Goal: Task Accomplishment & Management: Manage account settings

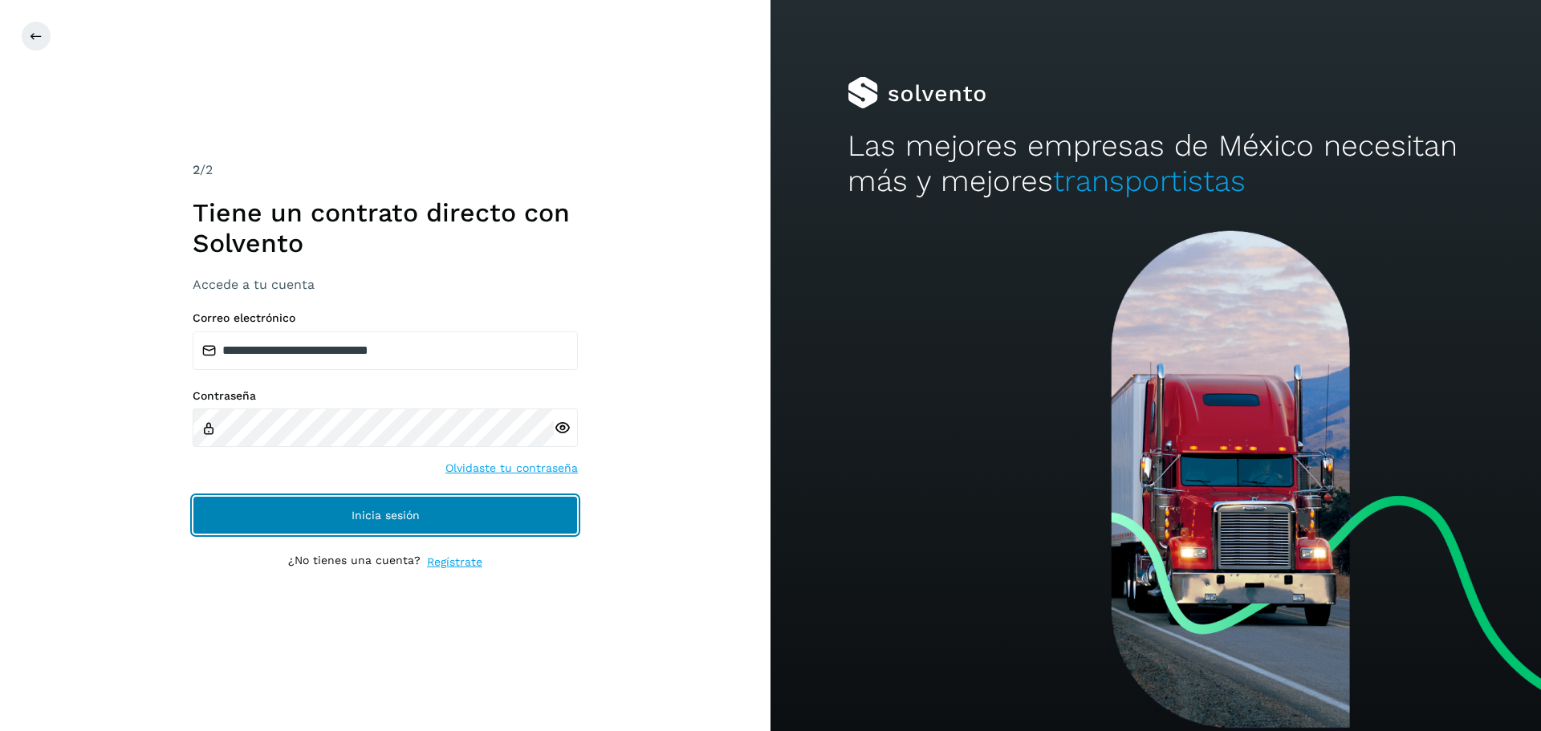
click at [338, 515] on button "Inicia sesión" at bounding box center [385, 515] width 385 height 39
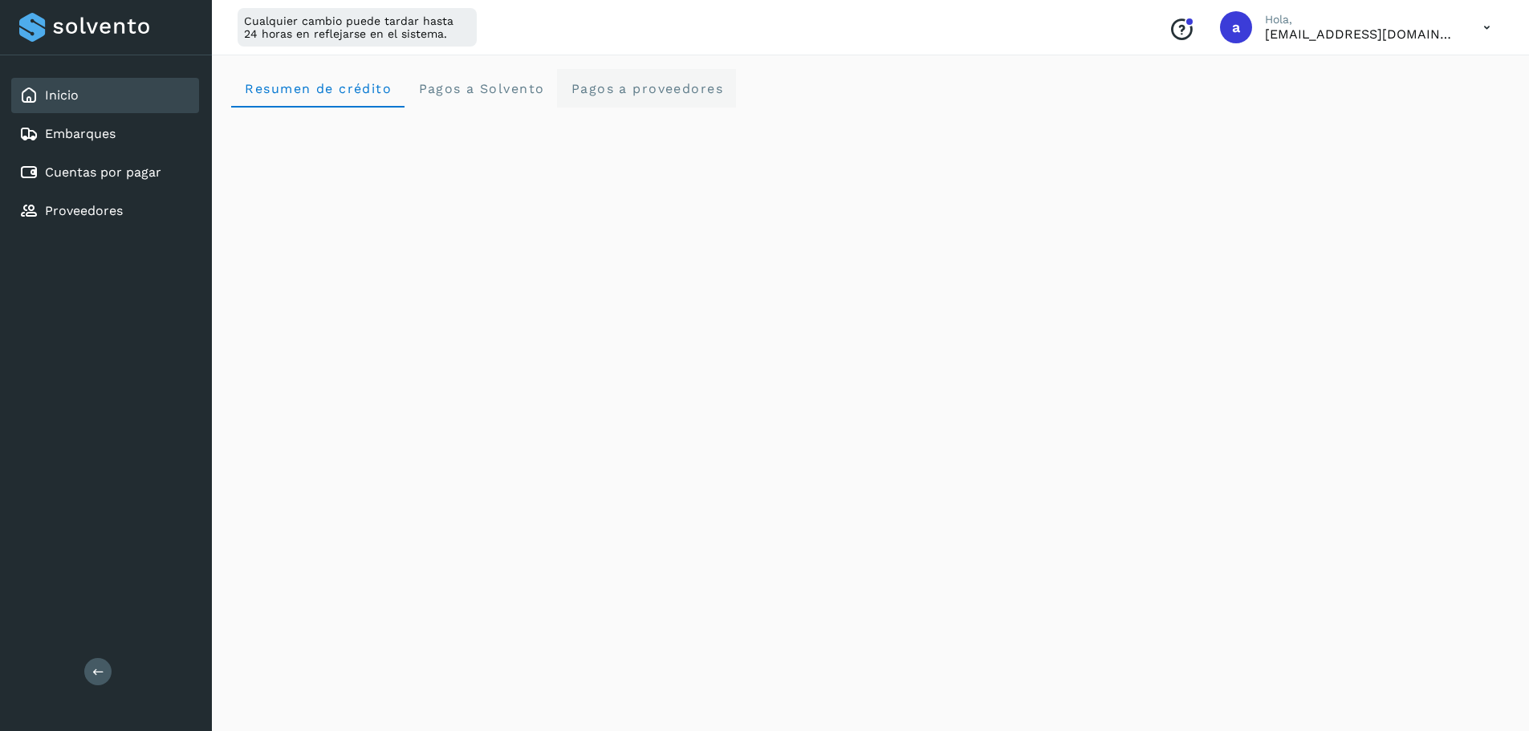
click at [604, 89] on span "Pagos a proveedores" at bounding box center [646, 88] width 153 height 15
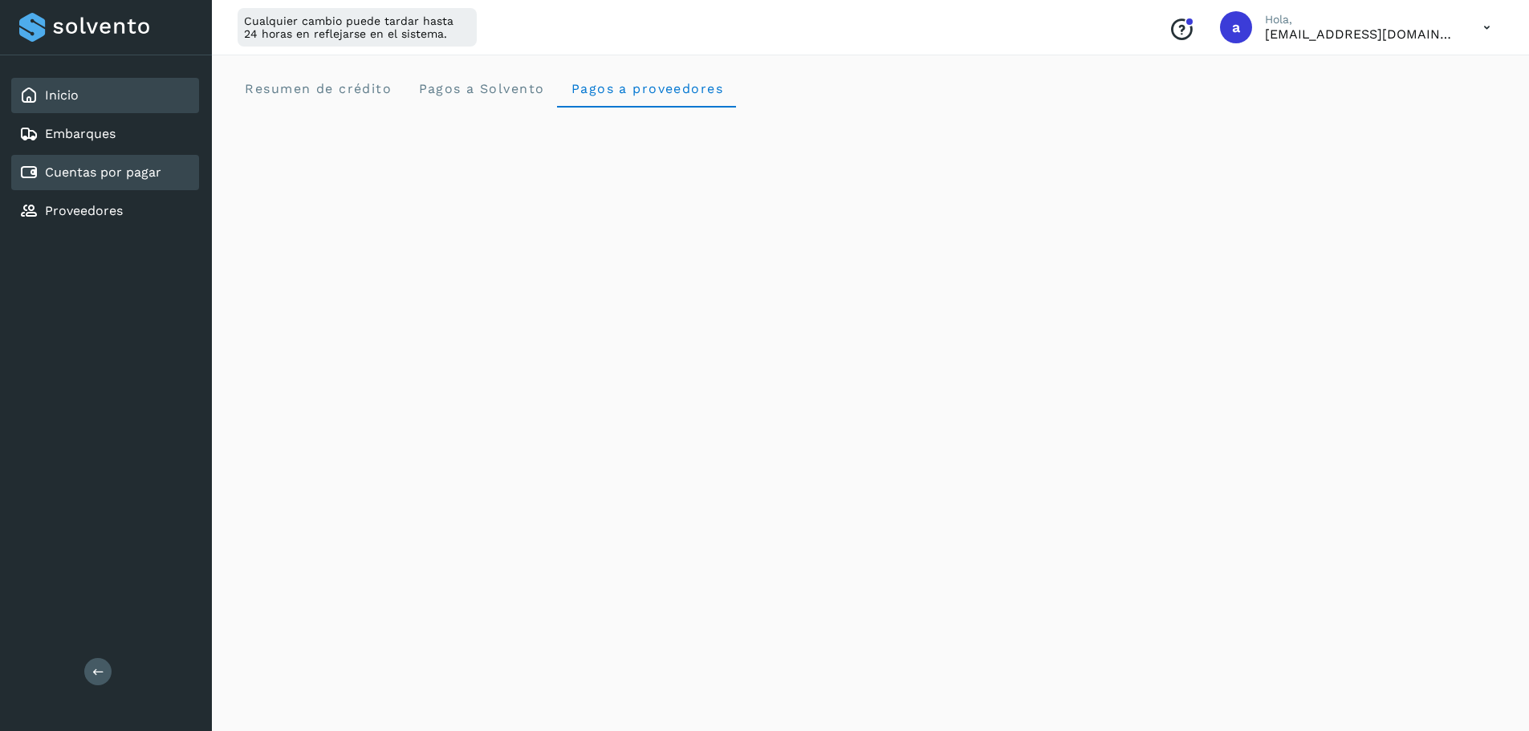
click at [86, 167] on link "Cuentas por pagar" at bounding box center [103, 172] width 116 height 15
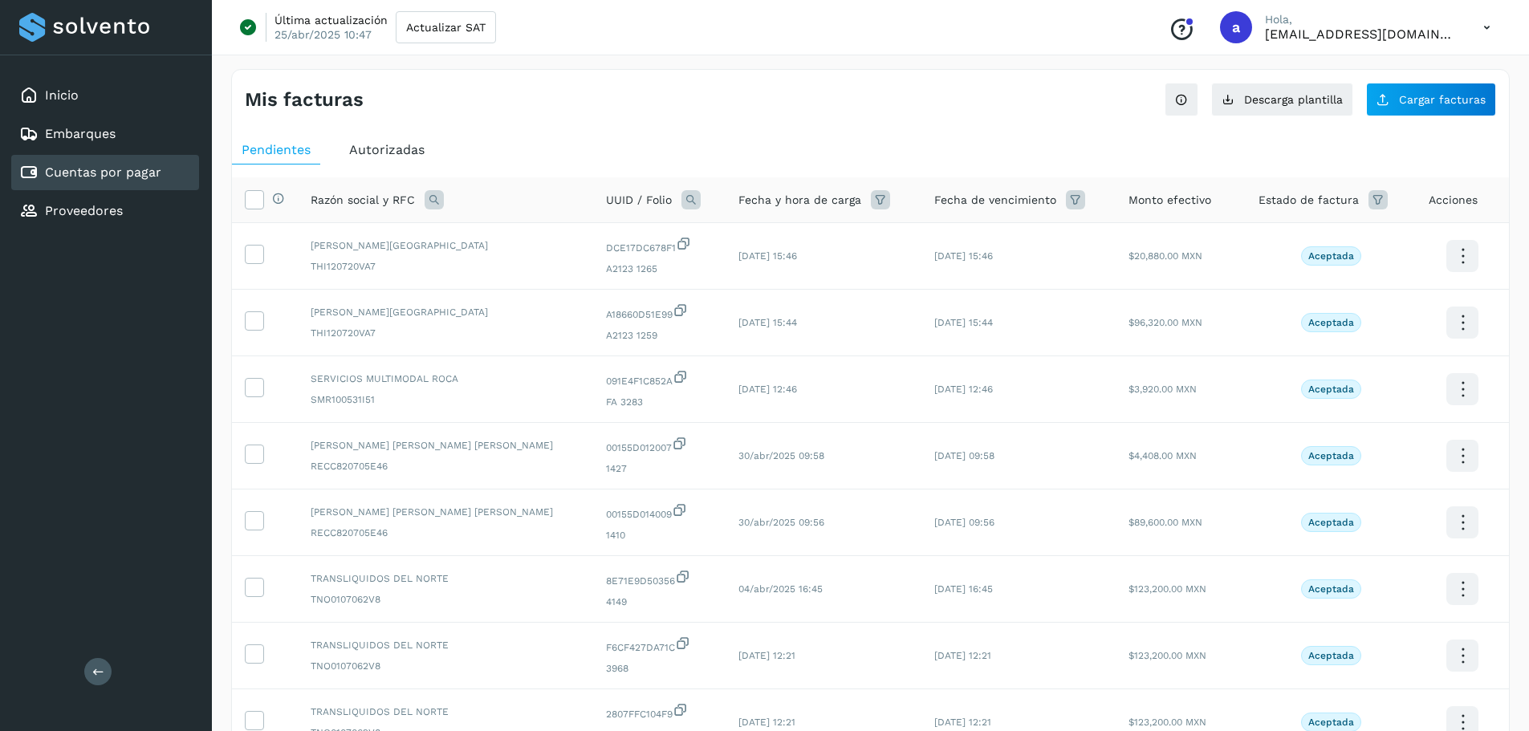
click at [86, 167] on link "Cuentas por pagar" at bounding box center [103, 172] width 116 height 15
click at [1369, 207] on icon at bounding box center [1378, 199] width 19 height 19
click at [1325, 234] on icon at bounding box center [1331, 240] width 17 height 17
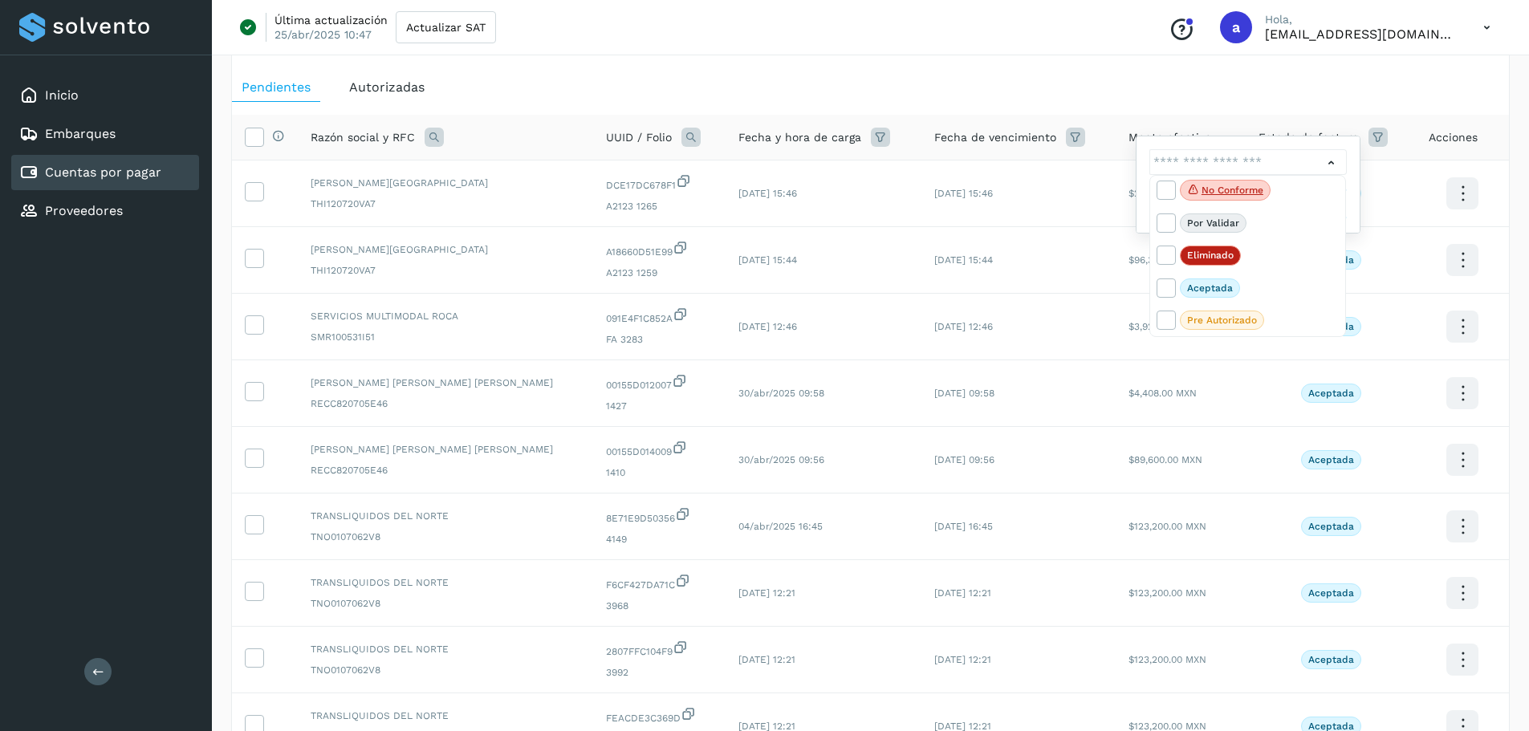
scroll to position [54, 0]
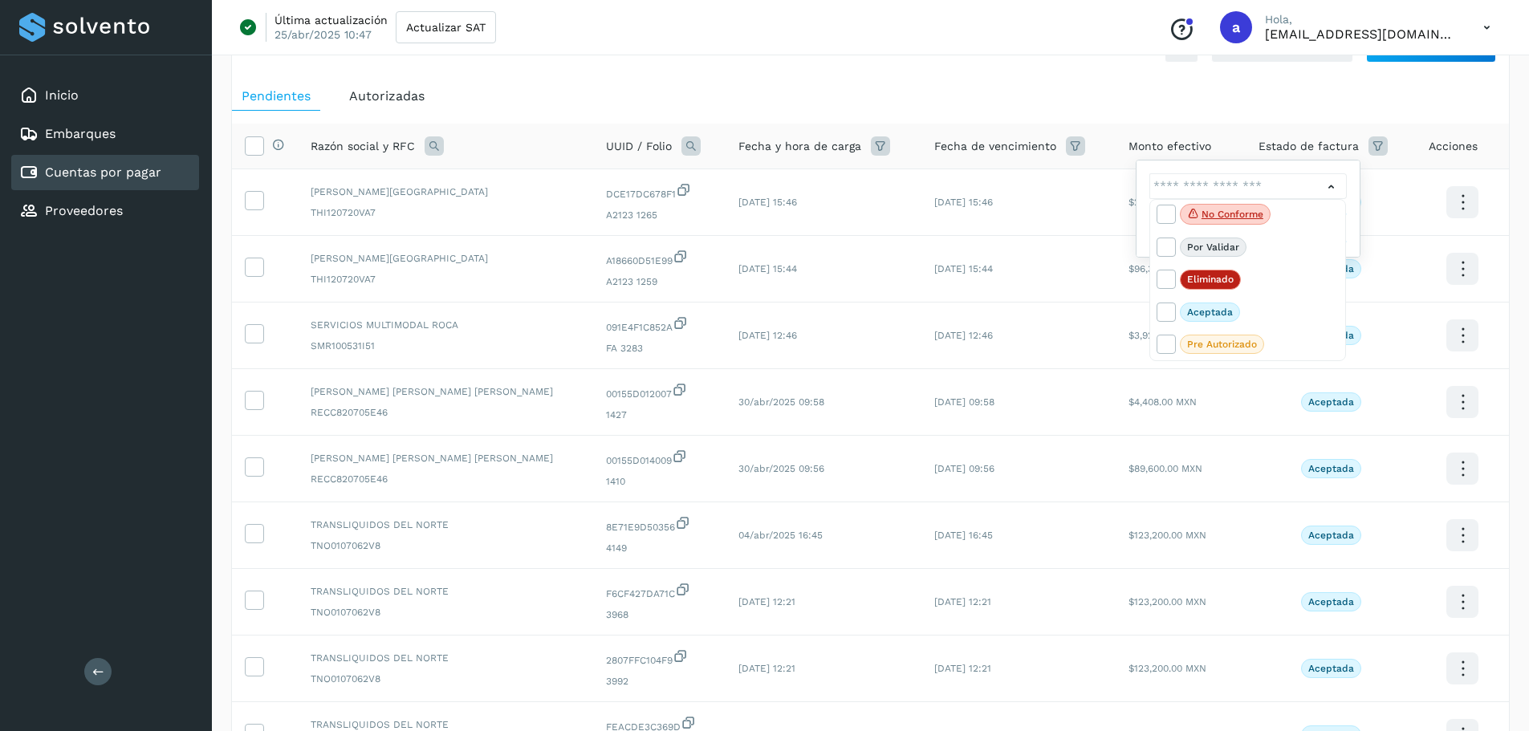
click at [1033, 79] on div at bounding box center [764, 365] width 1529 height 731
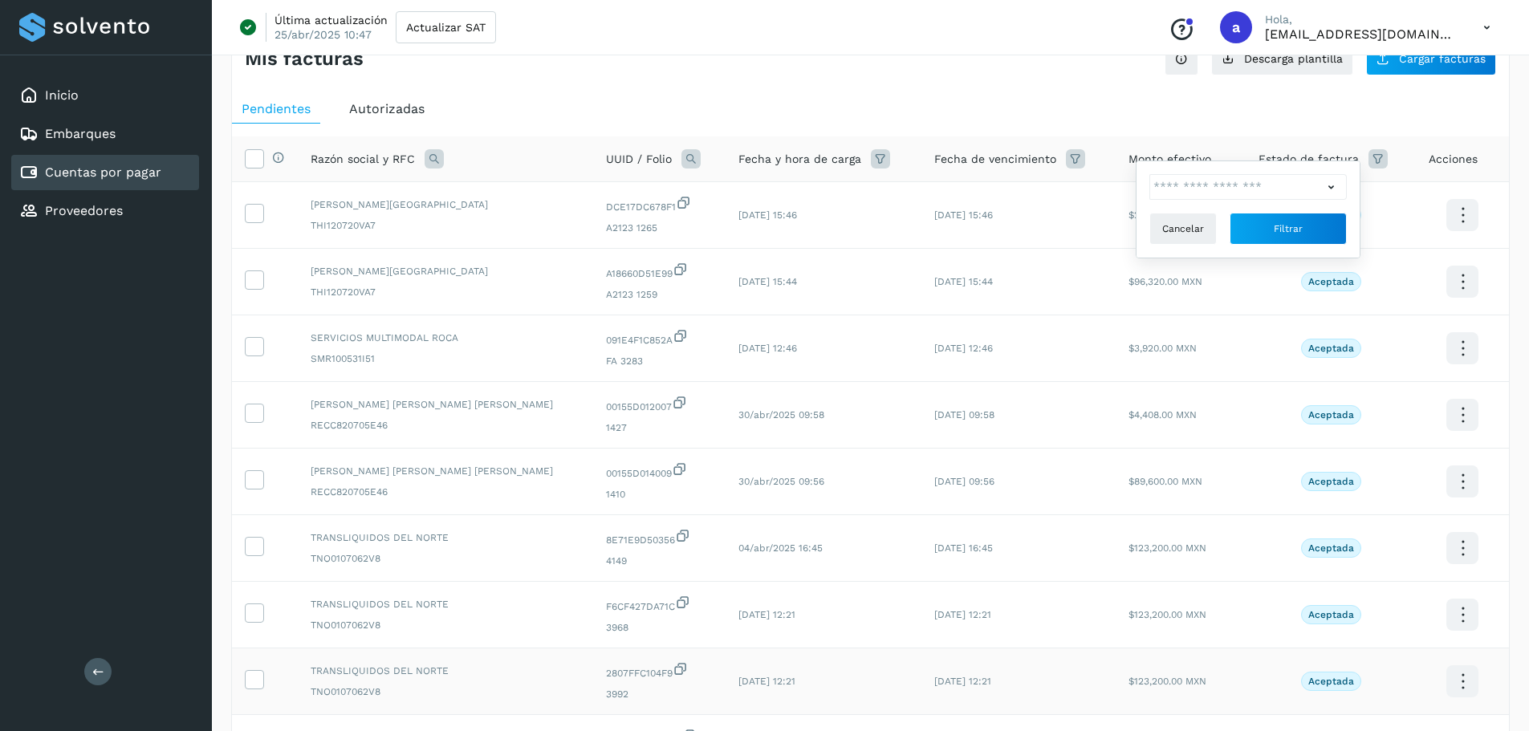
scroll to position [0, 0]
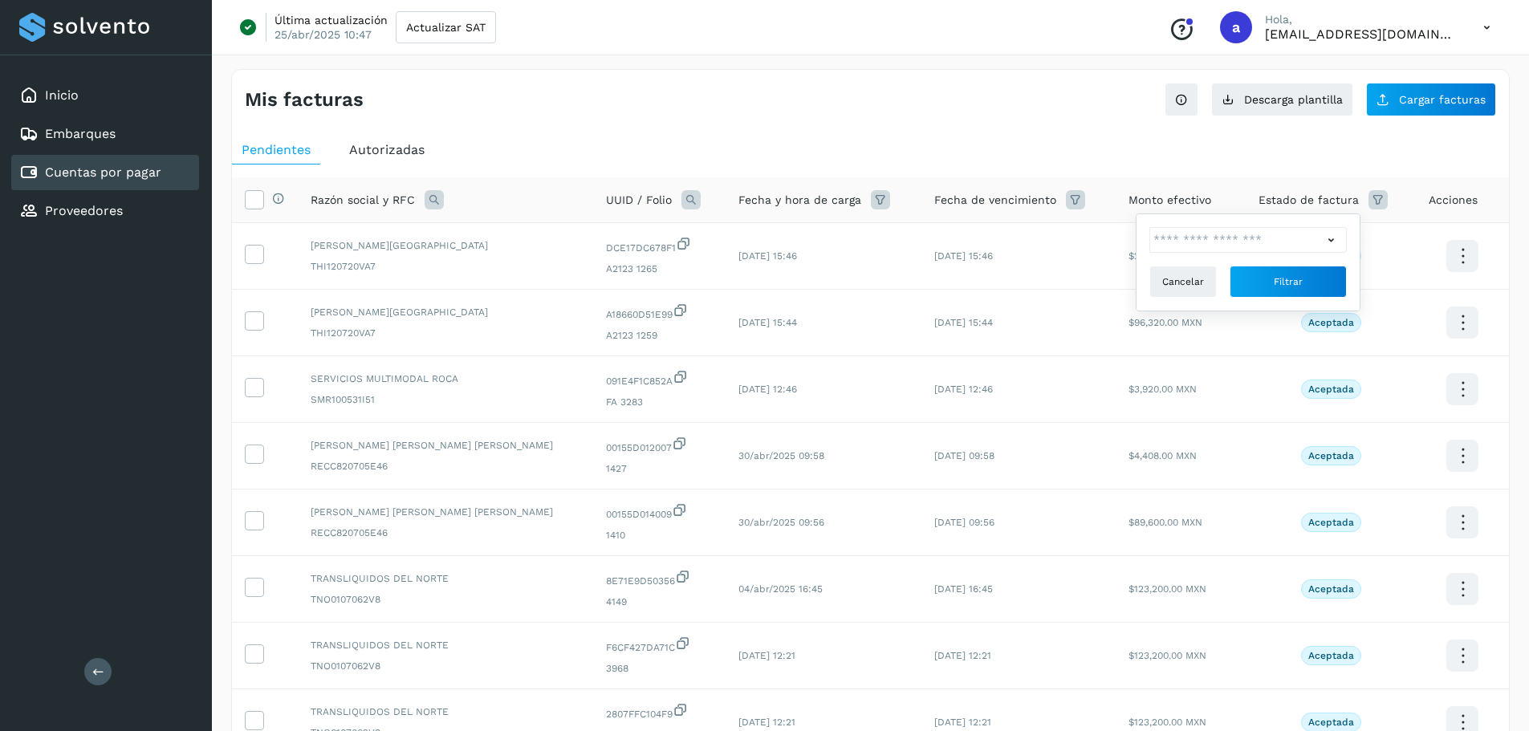
click at [411, 150] on span "Autorizadas" at bounding box center [386, 149] width 75 height 15
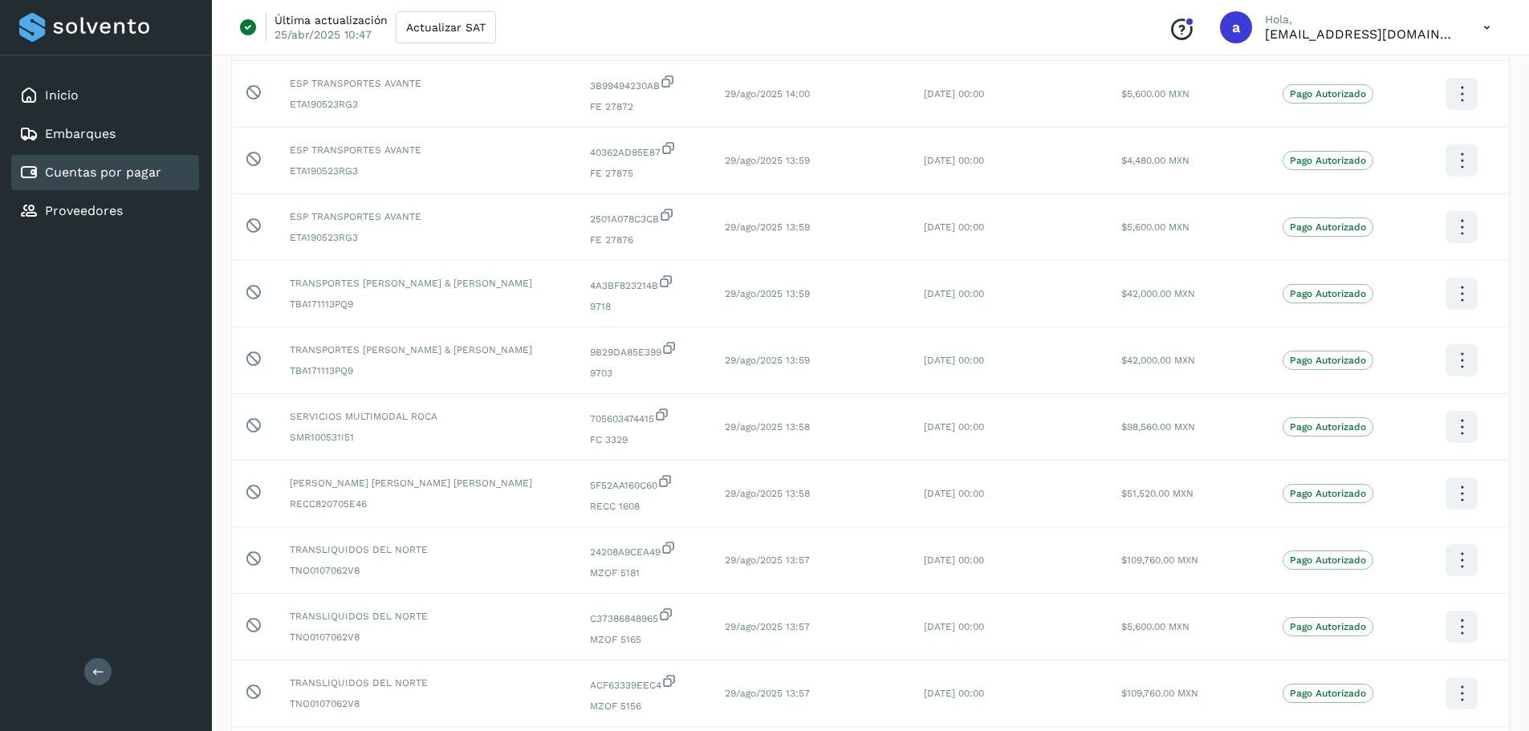
scroll to position [241, 0]
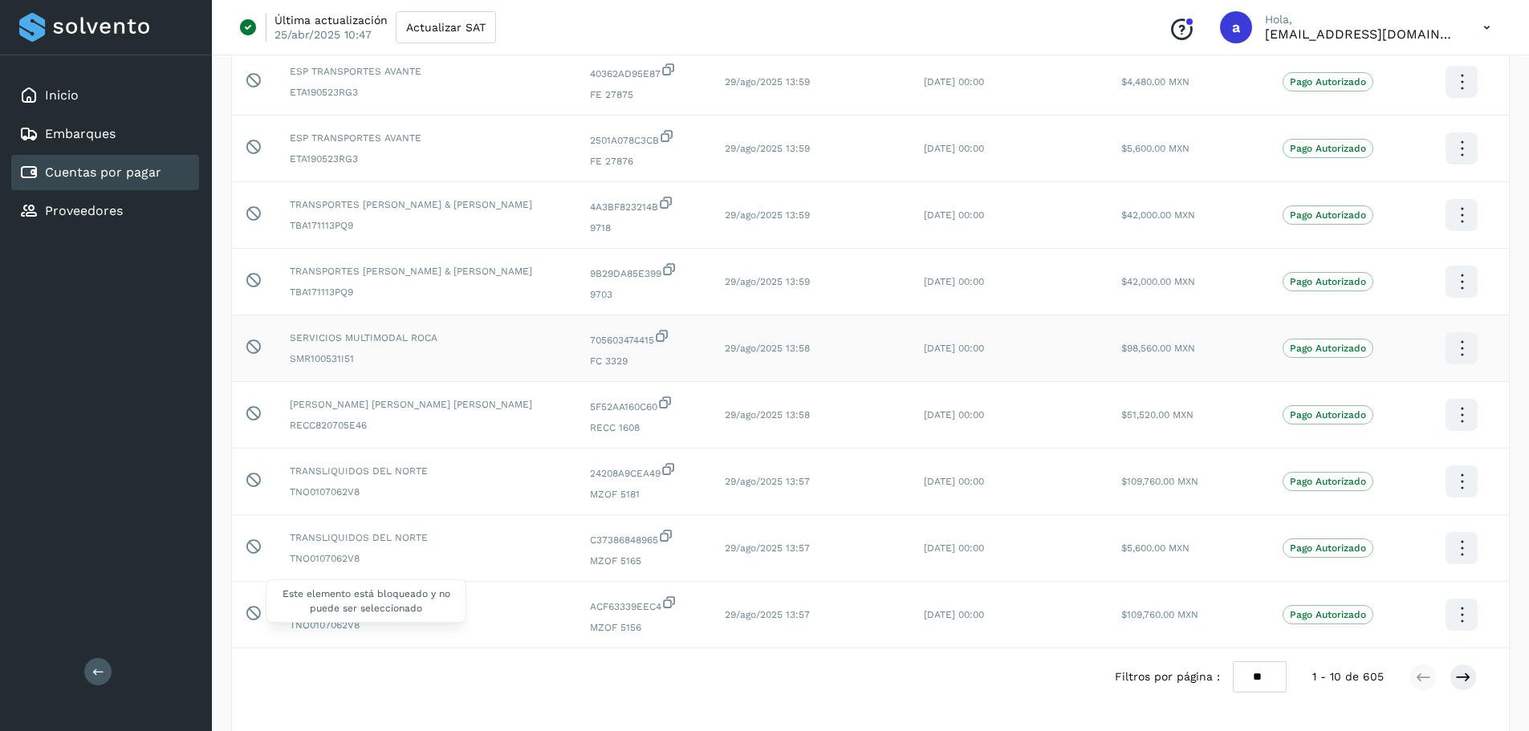
click at [254, 340] on icon at bounding box center [253, 346] width 17 height 17
click at [1467, 678] on icon at bounding box center [1463, 678] width 16 height 16
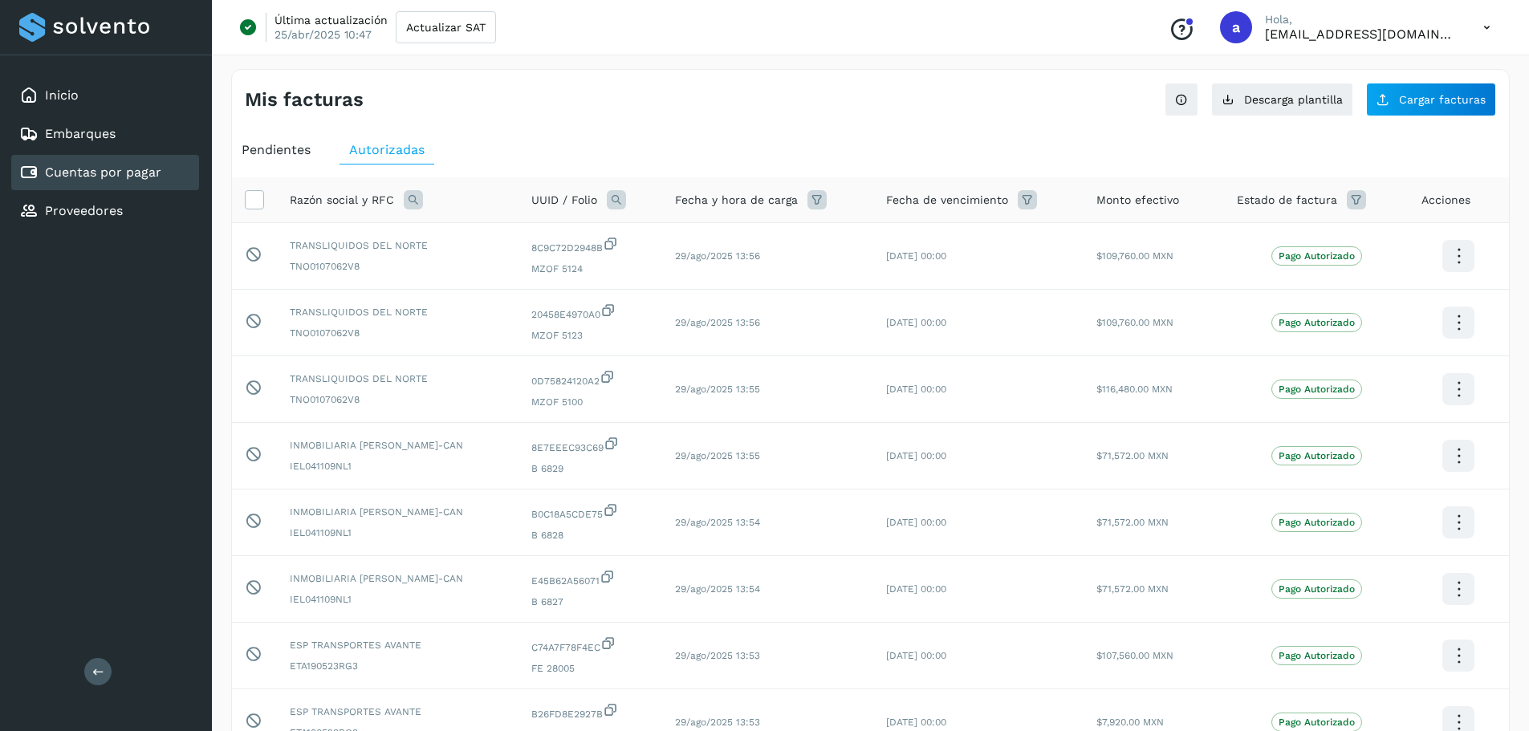
click at [1483, 23] on icon at bounding box center [1487, 27] width 33 height 33
click at [772, 97] on div at bounding box center [764, 365] width 1529 height 731
click at [1492, 27] on icon at bounding box center [1487, 27] width 33 height 33
click at [1343, 107] on div "Cerrar sesión" at bounding box center [1407, 103] width 191 height 31
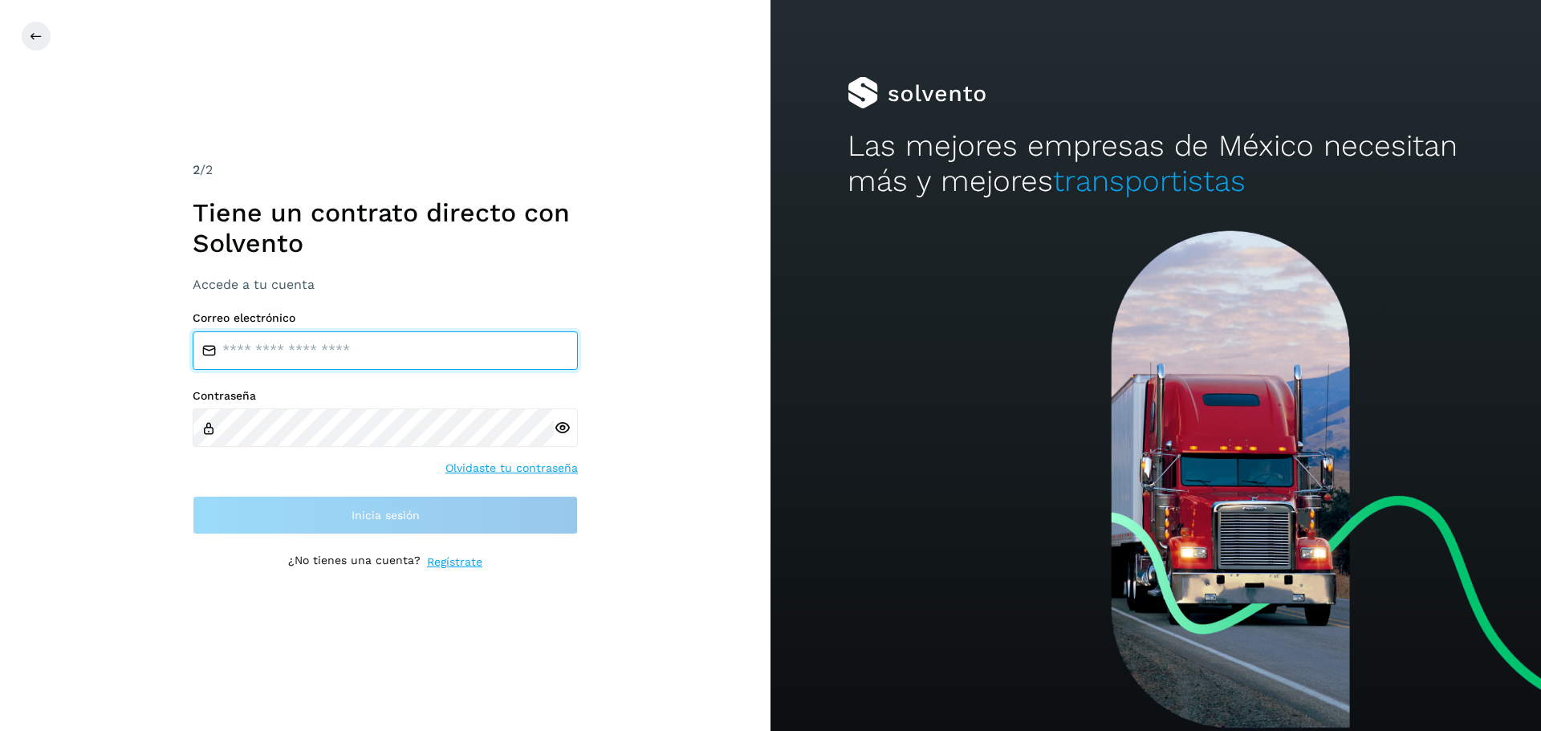
type input "**********"
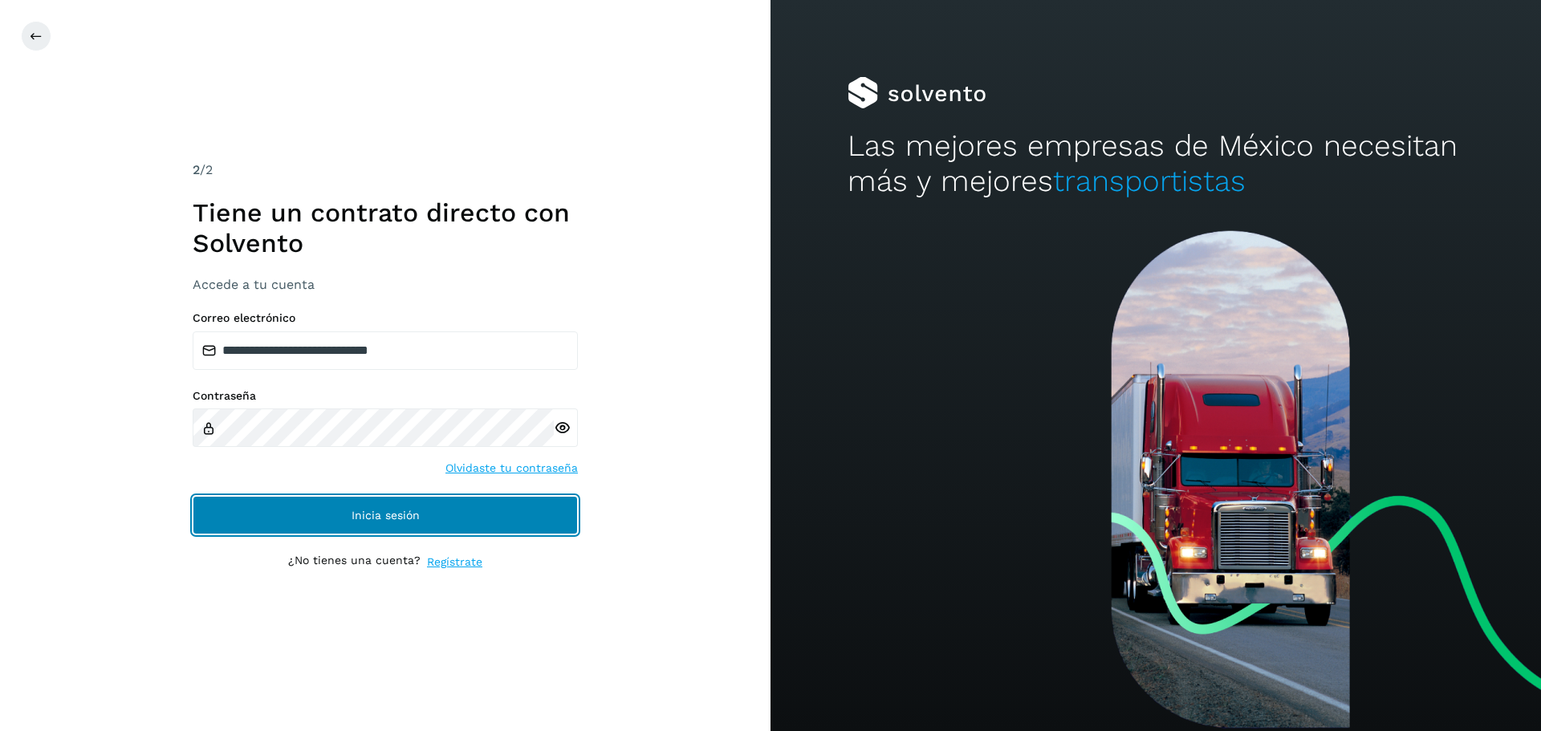
click at [566, 517] on button "Inicia sesión" at bounding box center [385, 515] width 385 height 39
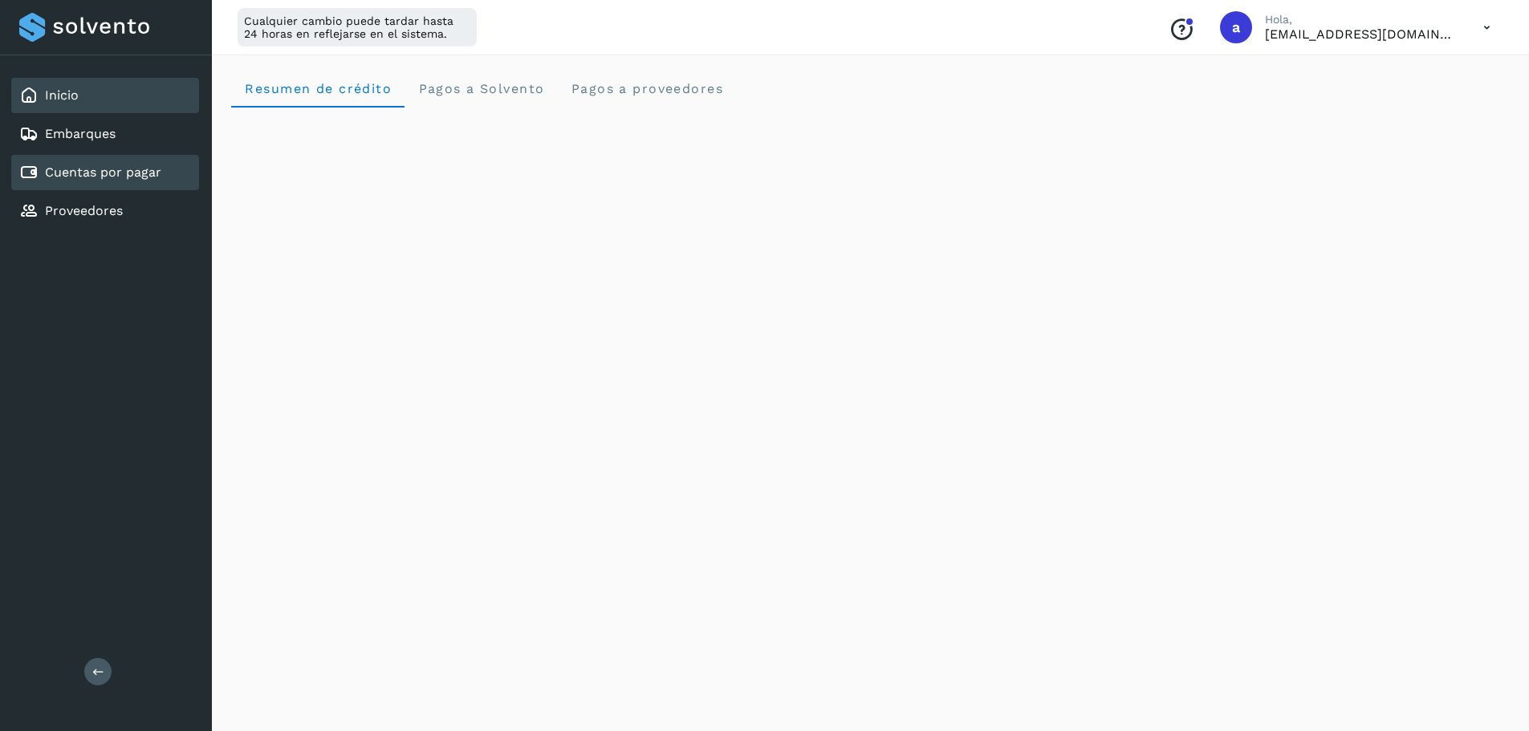
click at [133, 171] on link "Cuentas por pagar" at bounding box center [103, 172] width 116 height 15
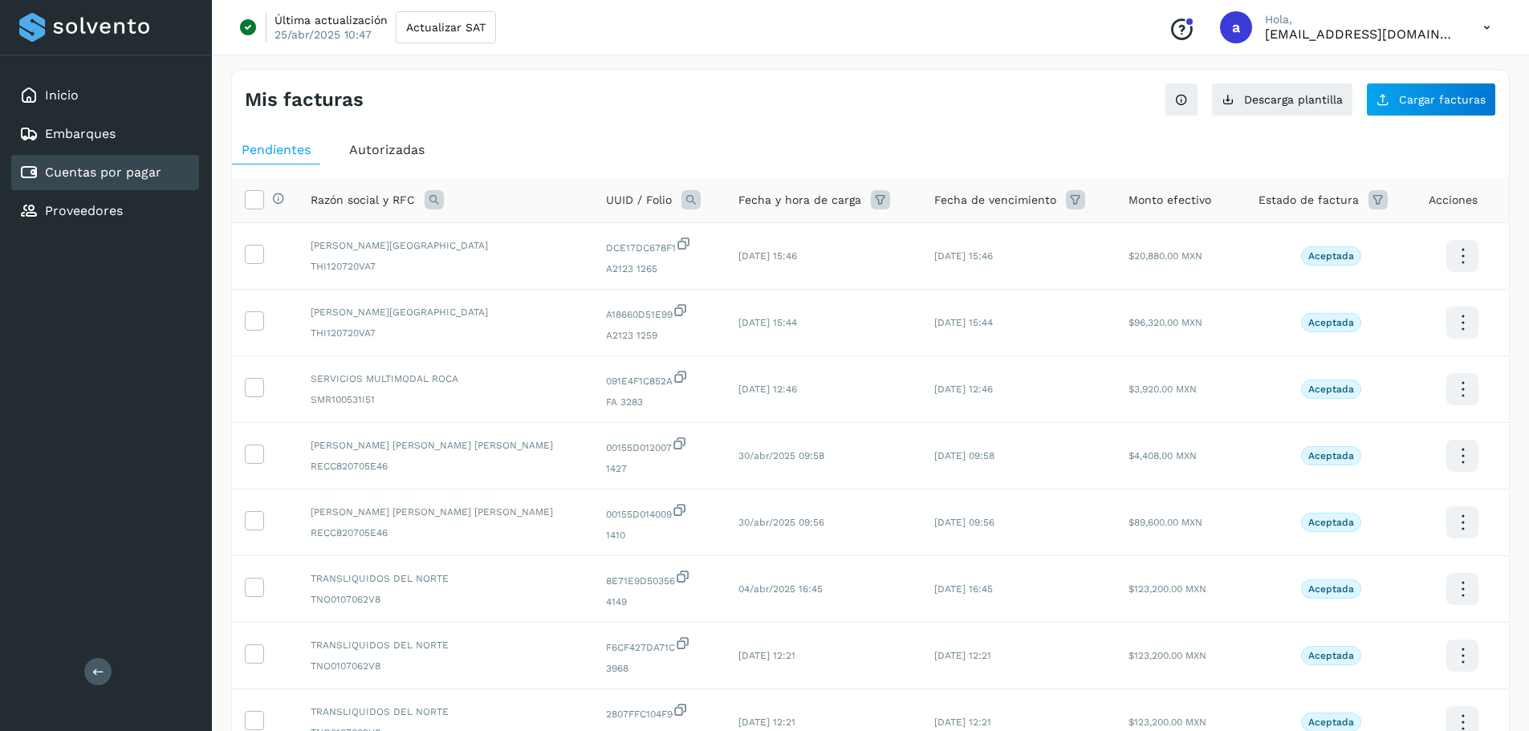
click at [421, 151] on span "Autorizadas" at bounding box center [386, 149] width 75 height 15
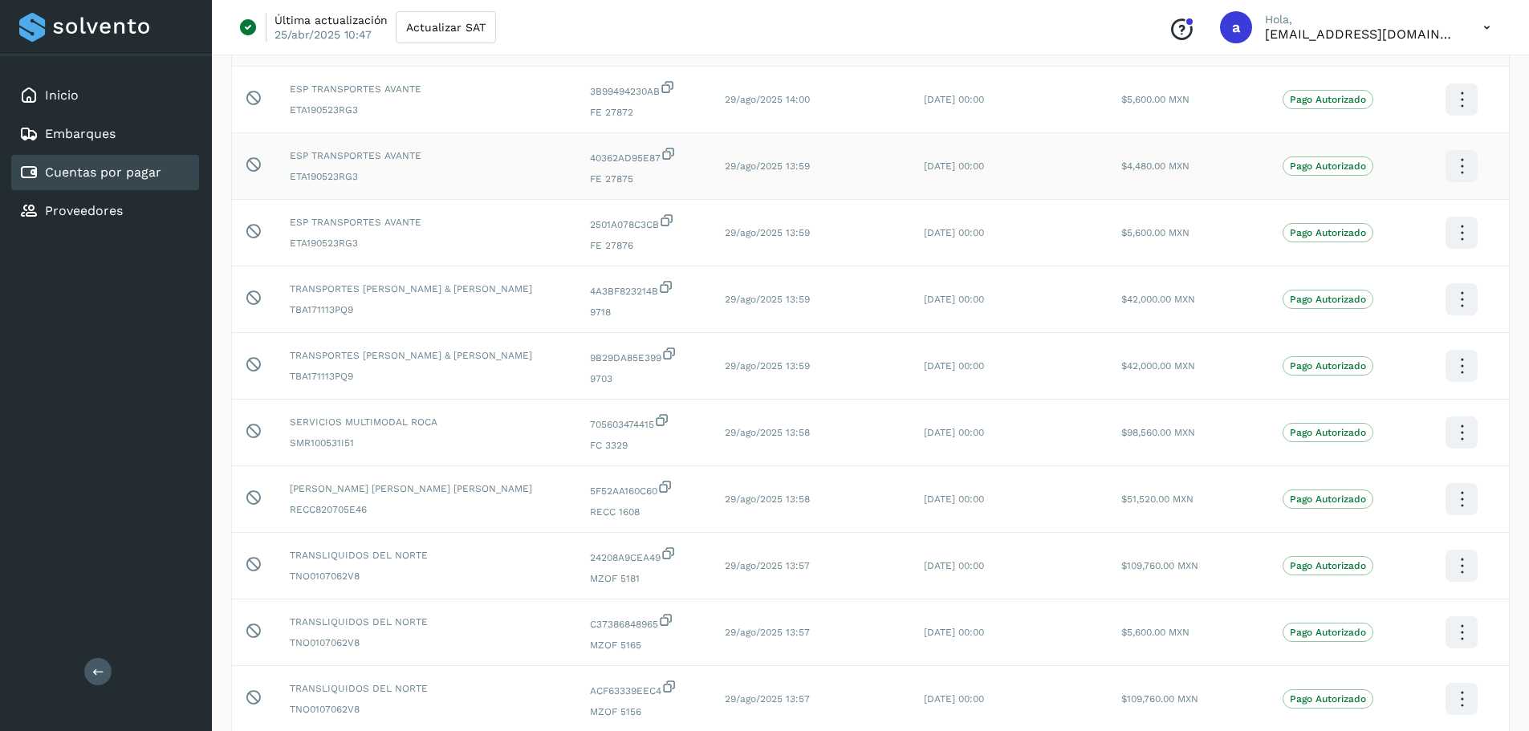
scroll to position [161, 0]
